Goal: Information Seeking & Learning: Learn about a topic

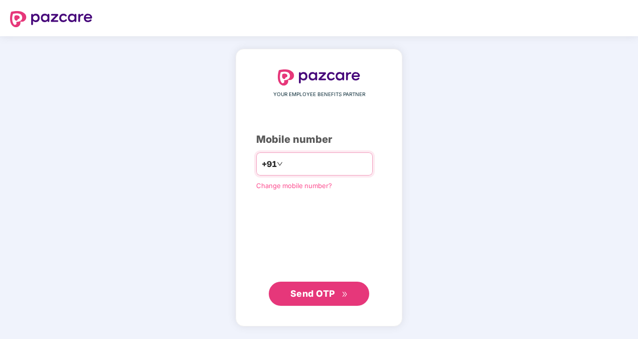
click at [285, 164] on input "number" at bounding box center [326, 164] width 82 height 16
click at [285, 164] on input "**********" at bounding box center [326, 164] width 82 height 16
type input "**********"
click at [309, 288] on span "Send OTP" at bounding box center [312, 293] width 45 height 11
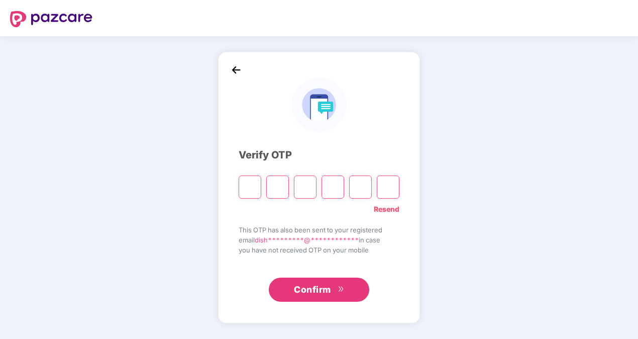
type input "*"
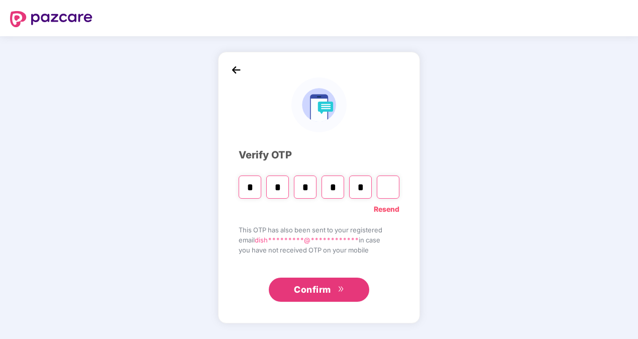
type input "*"
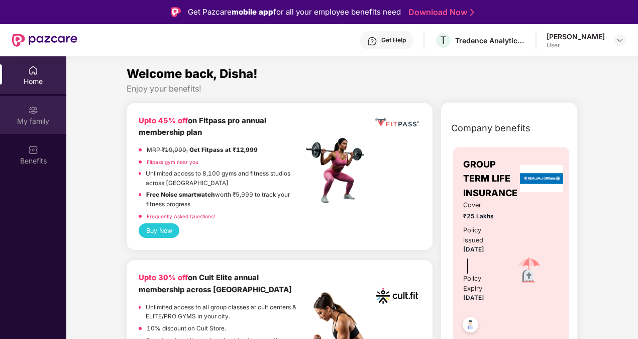
click at [27, 115] on div "My family" at bounding box center [33, 115] width 66 height 38
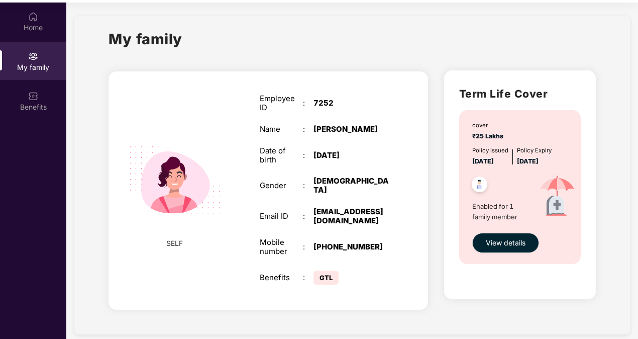
scroll to position [56, 0]
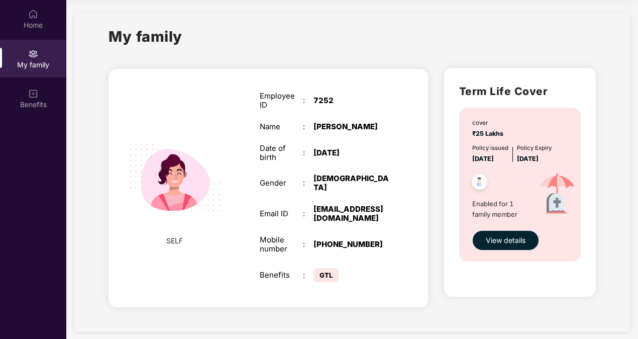
click at [504, 238] on span "View details" at bounding box center [506, 240] width 40 height 11
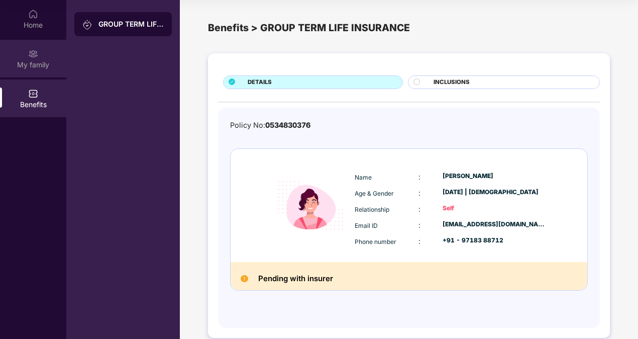
click at [41, 71] on div "My family" at bounding box center [33, 59] width 66 height 38
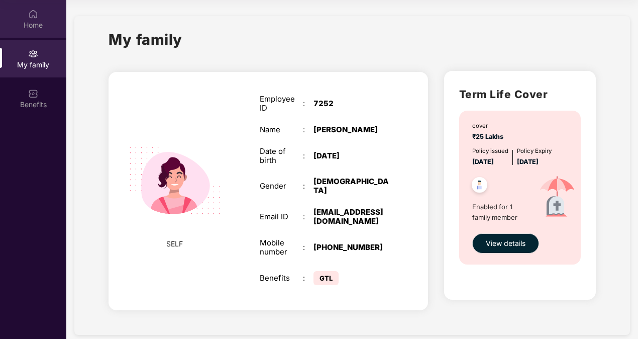
click at [37, 17] on img at bounding box center [33, 14] width 10 height 10
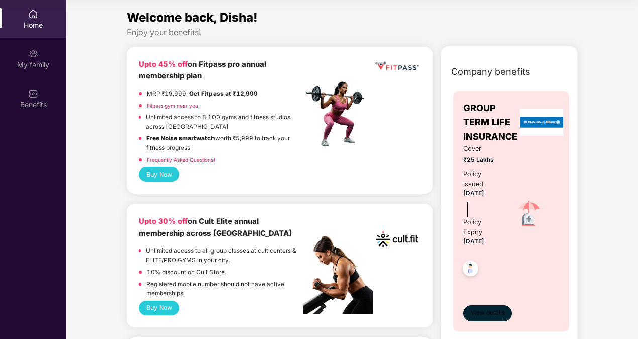
click at [474, 310] on span "View details" at bounding box center [488, 313] width 34 height 10
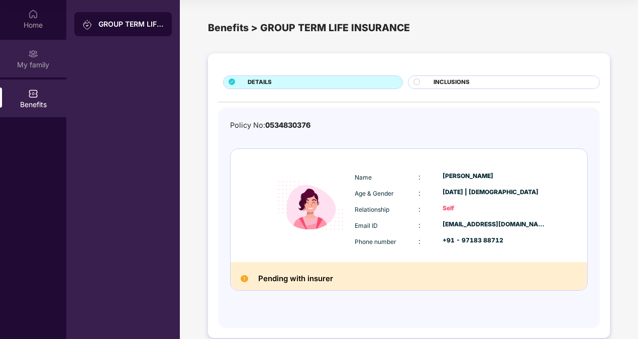
click at [26, 70] on div "My family" at bounding box center [33, 59] width 66 height 38
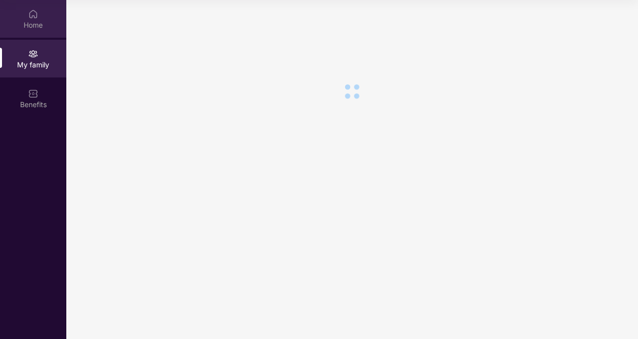
click at [39, 28] on div "Home" at bounding box center [33, 25] width 66 height 10
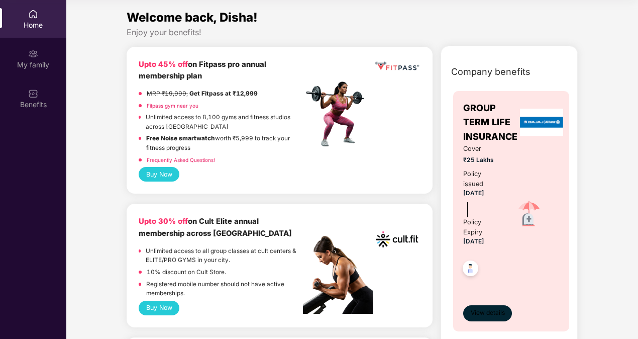
click at [488, 311] on span "View details" at bounding box center [488, 313] width 34 height 10
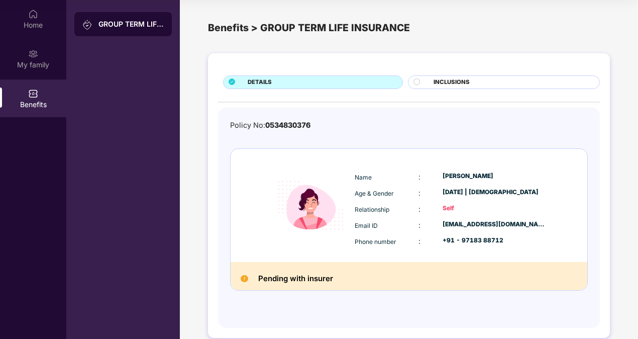
click at [441, 74] on div "DETAILS INCLUSIONS Policy No: 0534830376 Name : [PERSON_NAME] Age & Gender : [D…" at bounding box center [409, 195] width 402 height 284
click at [440, 83] on span "INCLUSIONS" at bounding box center [451, 82] width 36 height 9
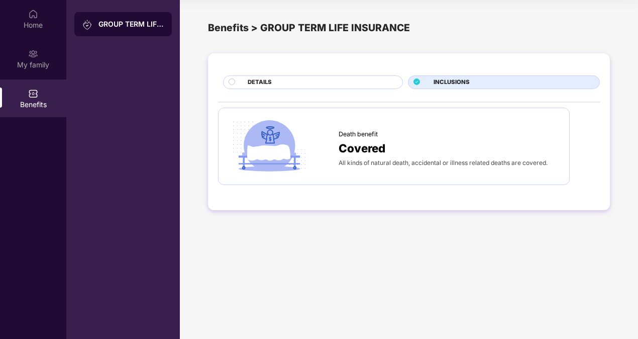
click at [271, 80] on span "DETAILS" at bounding box center [260, 82] width 24 height 9
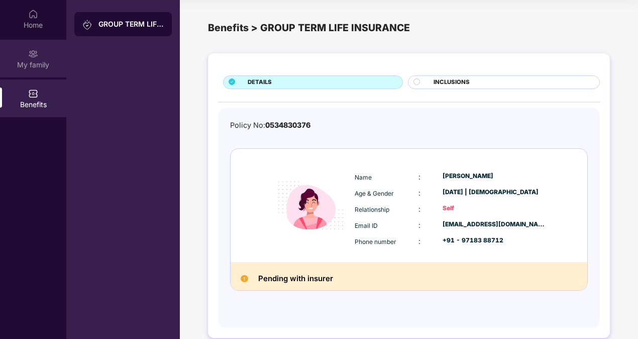
click at [37, 73] on div "My family" at bounding box center [33, 59] width 66 height 38
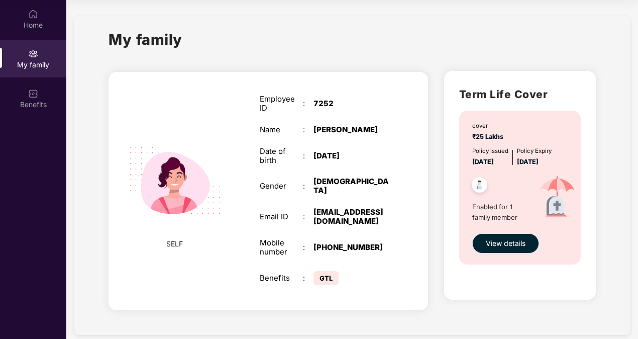
click at [504, 244] on span "View details" at bounding box center [506, 243] width 40 height 11
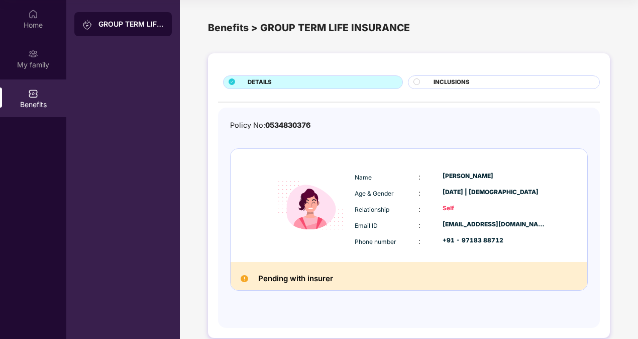
click at [504, 244] on div "+91 - 97183 88712" at bounding box center [494, 241] width 103 height 11
click at [28, 23] on div "Home" at bounding box center [33, 25] width 66 height 10
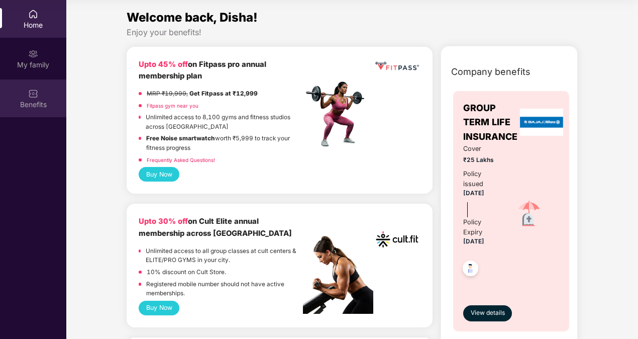
click at [21, 99] on div "Benefits" at bounding box center [33, 104] width 66 height 10
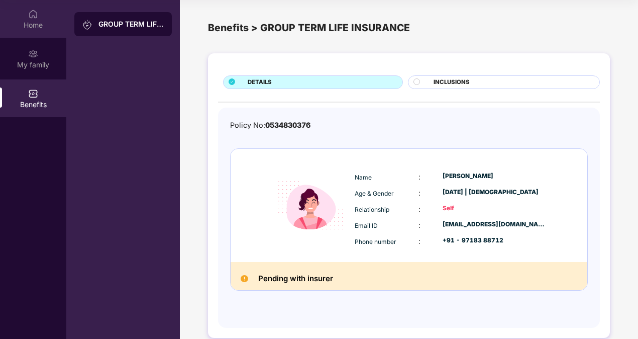
click at [31, 35] on div "Home" at bounding box center [33, 19] width 66 height 38
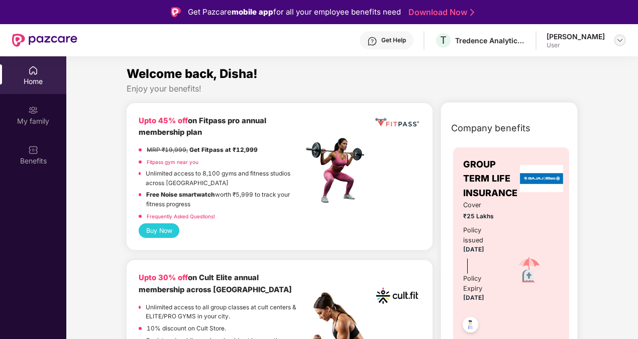
click at [616, 42] on img at bounding box center [620, 40] width 8 height 8
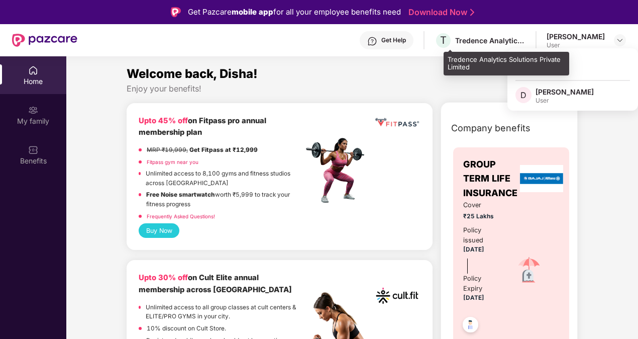
click at [477, 43] on div "Tredence Analytics Solutions Private Limited" at bounding box center [490, 41] width 70 height 10
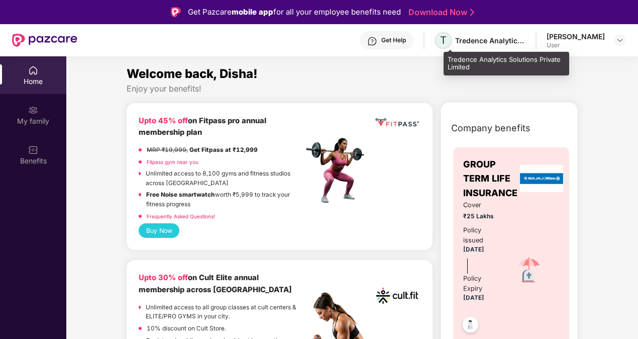
click at [447, 43] on span "T" at bounding box center [443, 40] width 7 height 12
click at [457, 62] on div "Tredence Analytics Solutions Private Limited" at bounding box center [507, 64] width 126 height 24
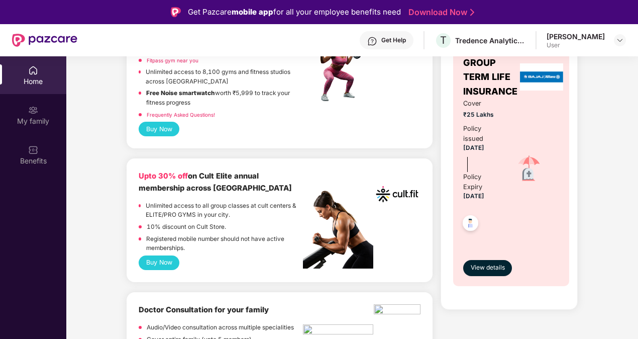
scroll to position [100, 0]
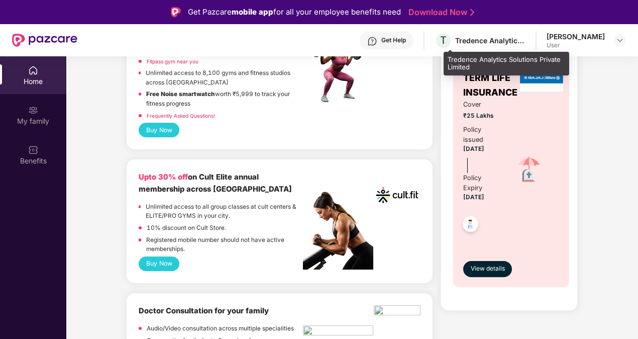
click at [469, 43] on div "Tredence Analytics Solutions Private Limited" at bounding box center [490, 41] width 70 height 10
click at [447, 41] on span "T" at bounding box center [443, 40] width 7 height 12
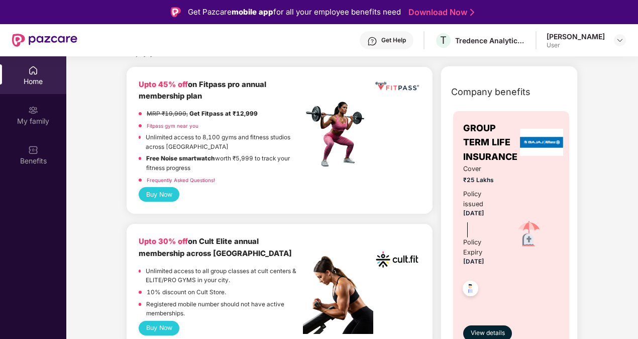
scroll to position [0, 0]
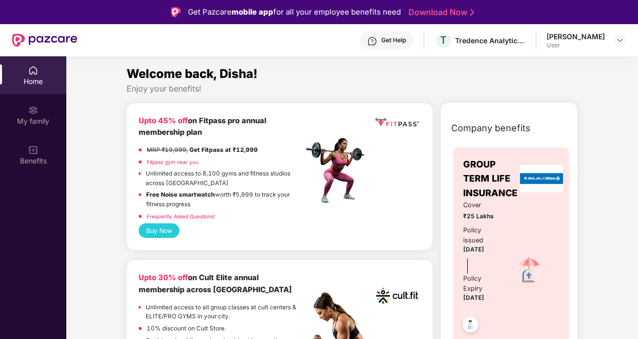
click at [406, 39] on div "Get Help" at bounding box center [393, 40] width 25 height 8
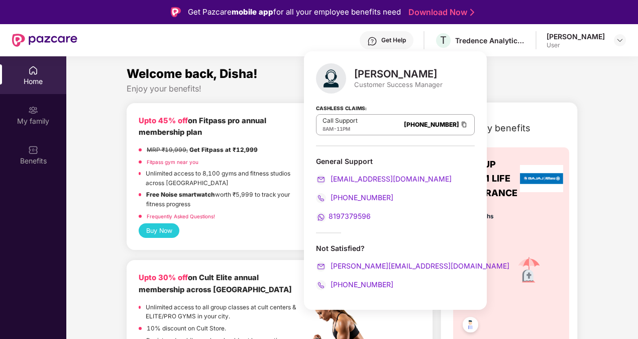
click at [535, 92] on div "Enjoy your benefits!" at bounding box center [352, 88] width 451 height 11
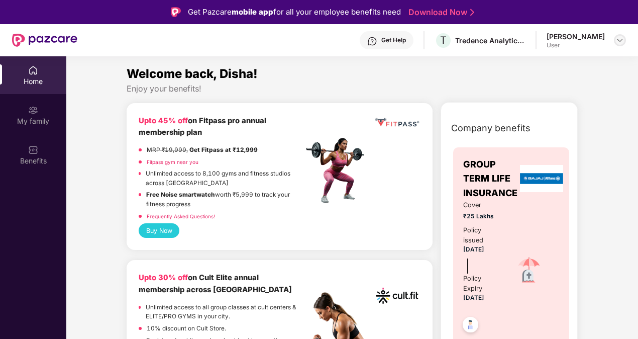
click at [623, 43] on img at bounding box center [620, 40] width 8 height 8
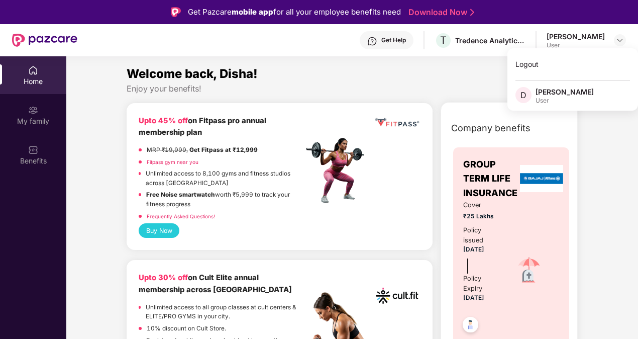
click at [174, 83] on div "Enjoy your benefits!" at bounding box center [352, 88] width 451 height 11
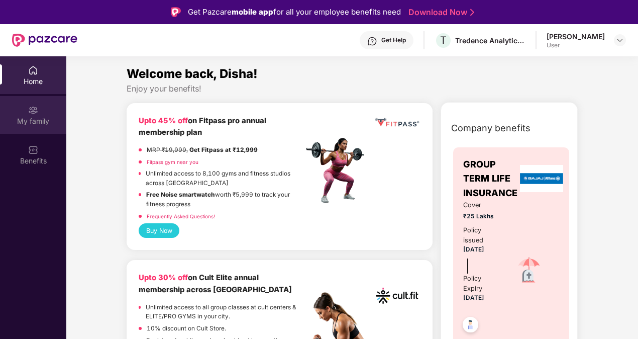
click at [19, 113] on div "My family" at bounding box center [33, 115] width 66 height 38
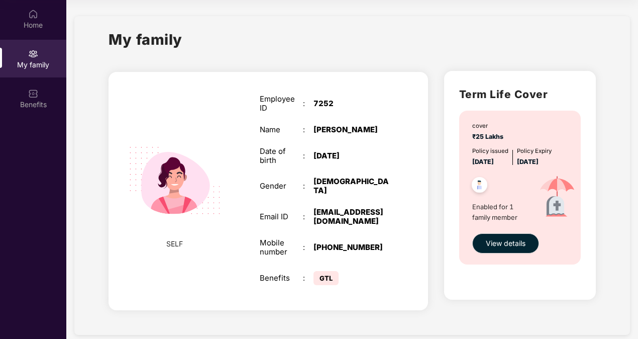
click at [478, 186] on img at bounding box center [479, 186] width 25 height 25
click at [480, 211] on span "Enabled for 1 family member" at bounding box center [500, 211] width 57 height 21
click at [30, 111] on div "Benefits" at bounding box center [33, 98] width 66 height 38
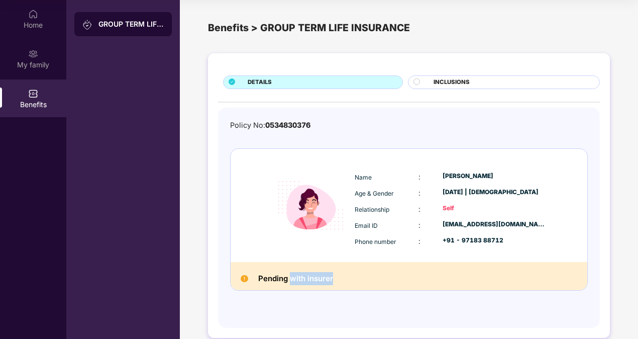
drag, startPoint x: 288, startPoint y: 276, endPoint x: 347, endPoint y: 272, distance: 58.4
click at [347, 272] on div "Pending with insurer" at bounding box center [409, 276] width 357 height 28
click at [469, 83] on span "INCLUSIONS" at bounding box center [451, 82] width 36 height 9
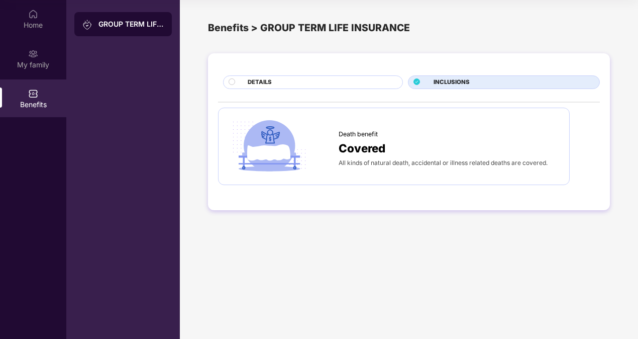
click at [334, 78] on div "DETAILS" at bounding box center [320, 83] width 155 height 11
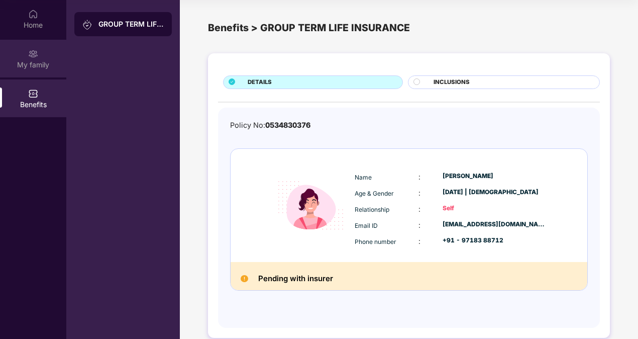
click at [30, 70] on div "My family" at bounding box center [33, 59] width 66 height 38
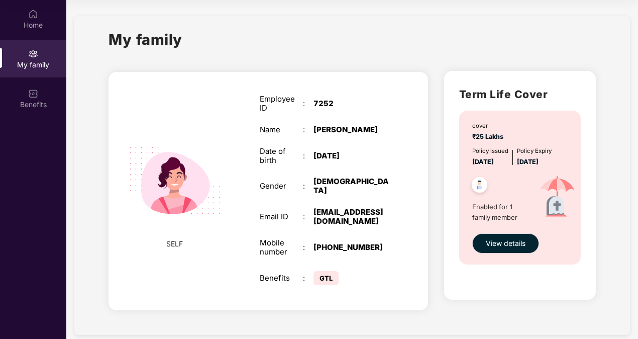
click at [478, 182] on img at bounding box center [479, 186] width 25 height 25
click at [489, 238] on span "View details" at bounding box center [506, 243] width 40 height 11
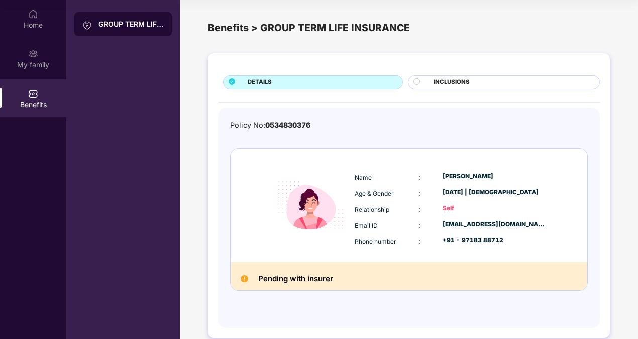
click at [127, 23] on div "GROUP TERM LIFE INSURANCE" at bounding box center [130, 24] width 65 height 10
click at [159, 26] on div "GROUP TERM LIFE INSURANCE" at bounding box center [130, 24] width 65 height 10
click at [456, 82] on span "INCLUSIONS" at bounding box center [451, 82] width 36 height 9
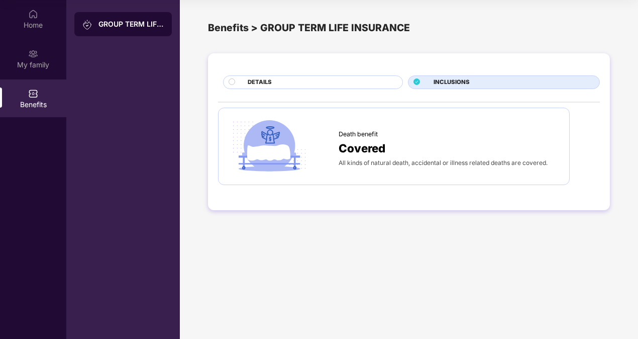
click at [376, 74] on div "DETAILS INCLUSIONS Death benefit Covered All kinds of natural death, accidental…" at bounding box center [409, 131] width 402 height 157
click at [259, 78] on span "DETAILS" at bounding box center [260, 82] width 24 height 9
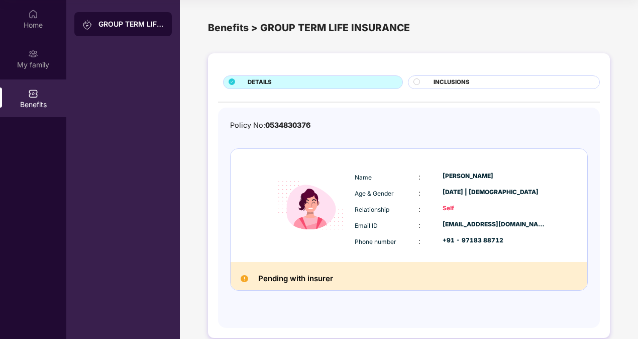
click at [138, 30] on div "GROUP TERM LIFE INSURANCE" at bounding box center [122, 24] width 97 height 24
click at [36, 22] on div "Home" at bounding box center [33, 25] width 66 height 10
